Goal: Check status: Check status

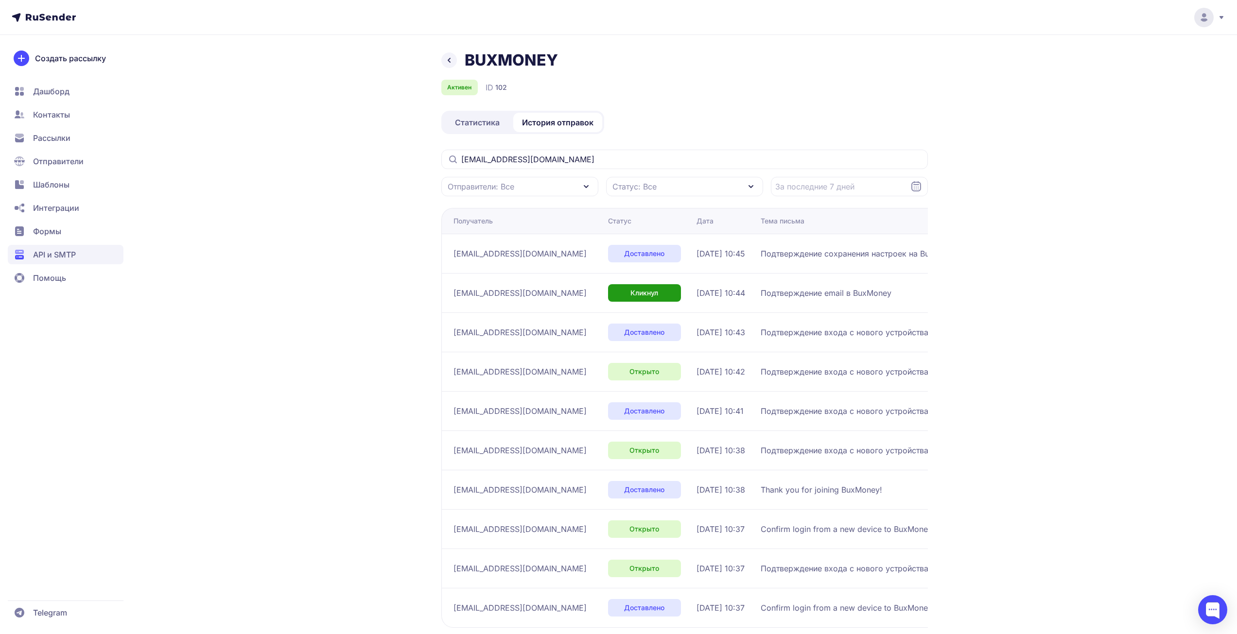
click at [449, 59] on icon at bounding box center [449, 60] width 2 height 4
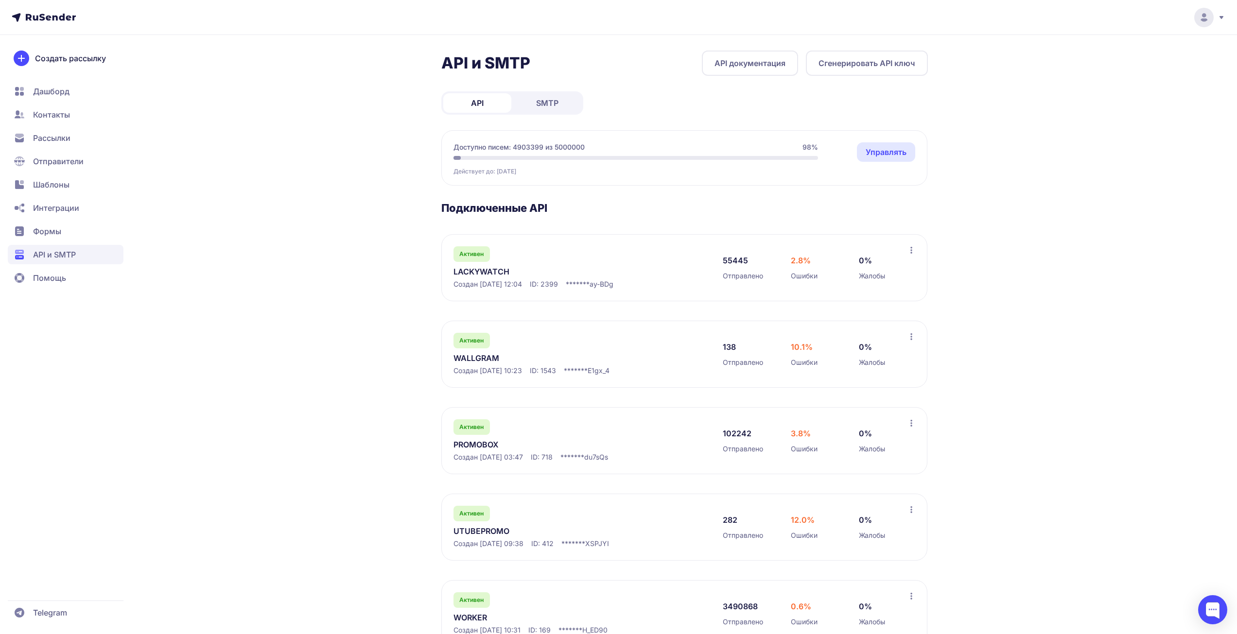
click at [509, 273] on link "LACKYWATCH" at bounding box center [552, 272] width 199 height 12
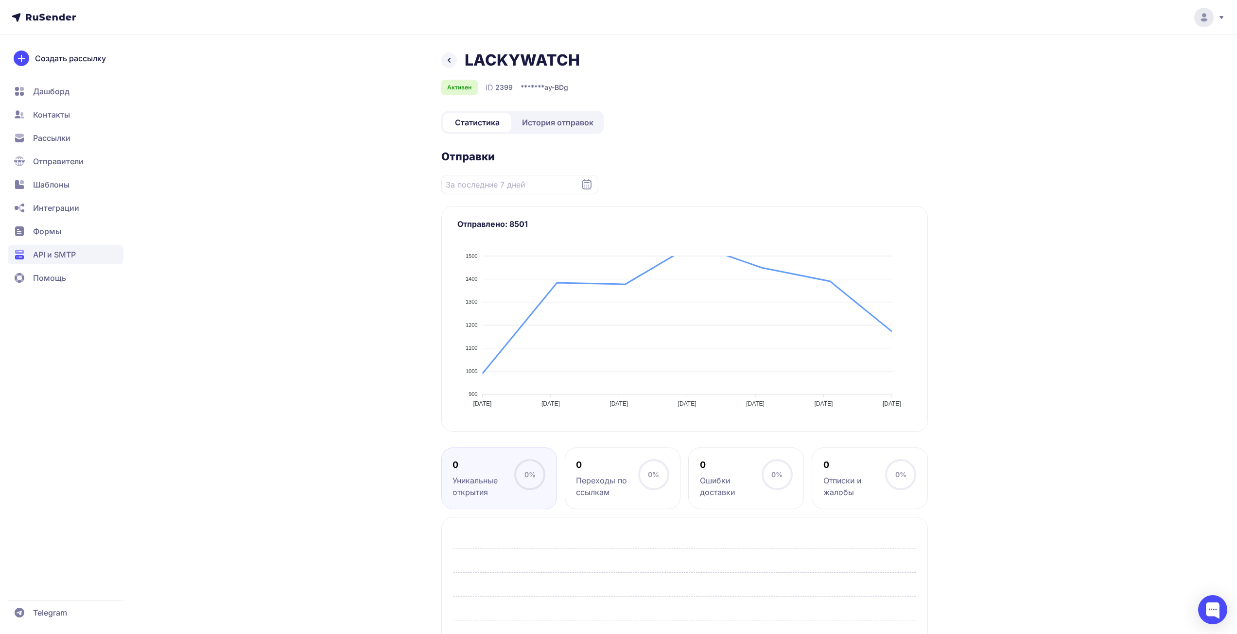
click at [566, 121] on span "История отправок" at bounding box center [557, 123] width 71 height 12
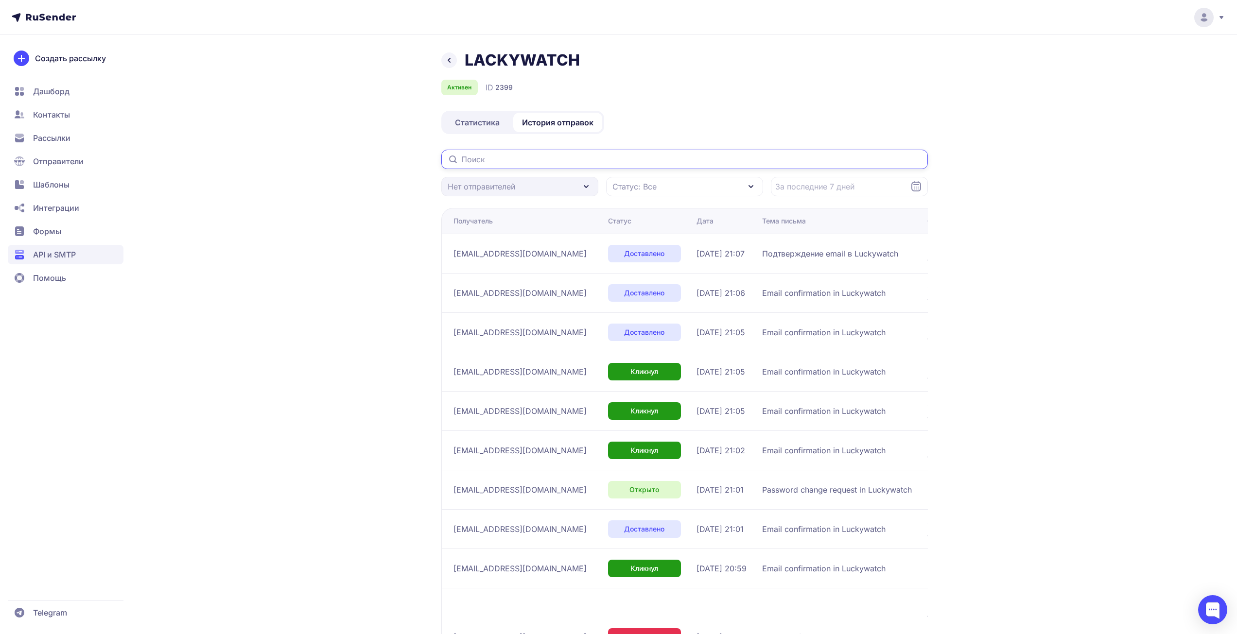
click at [586, 161] on input "text" at bounding box center [684, 159] width 486 height 19
paste input "[EMAIL_ADDRESS][DOMAIN_NAME]"
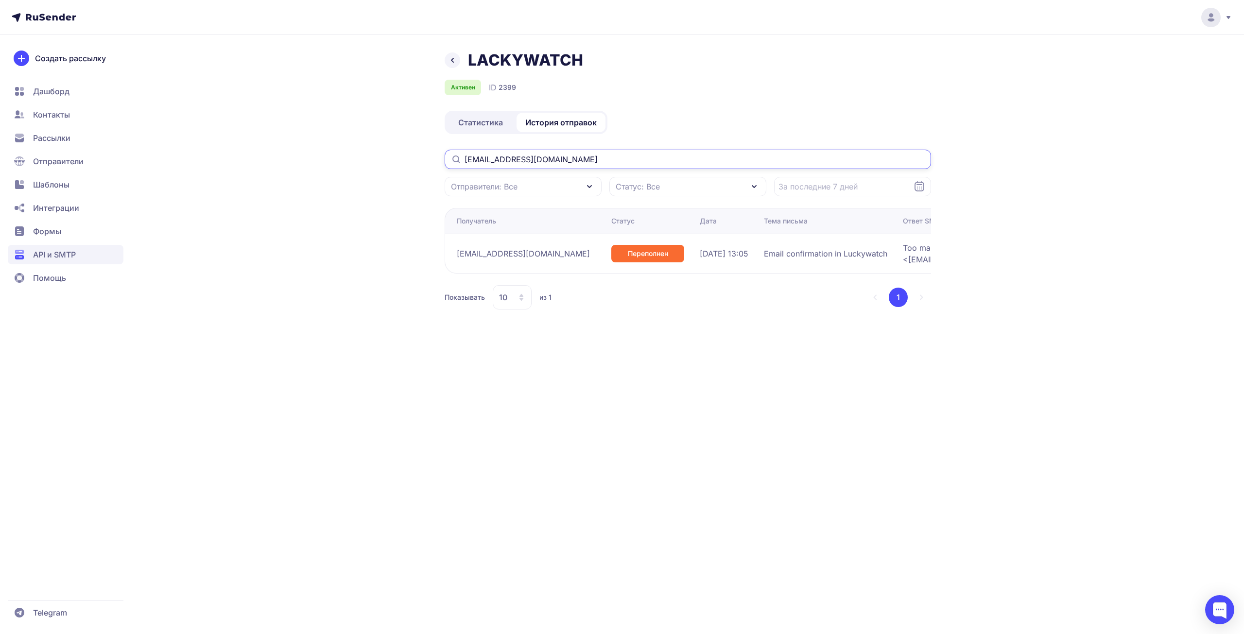
type input "[EMAIL_ADDRESS][DOMAIN_NAME]"
